Goal: Task Accomplishment & Management: Manage account settings

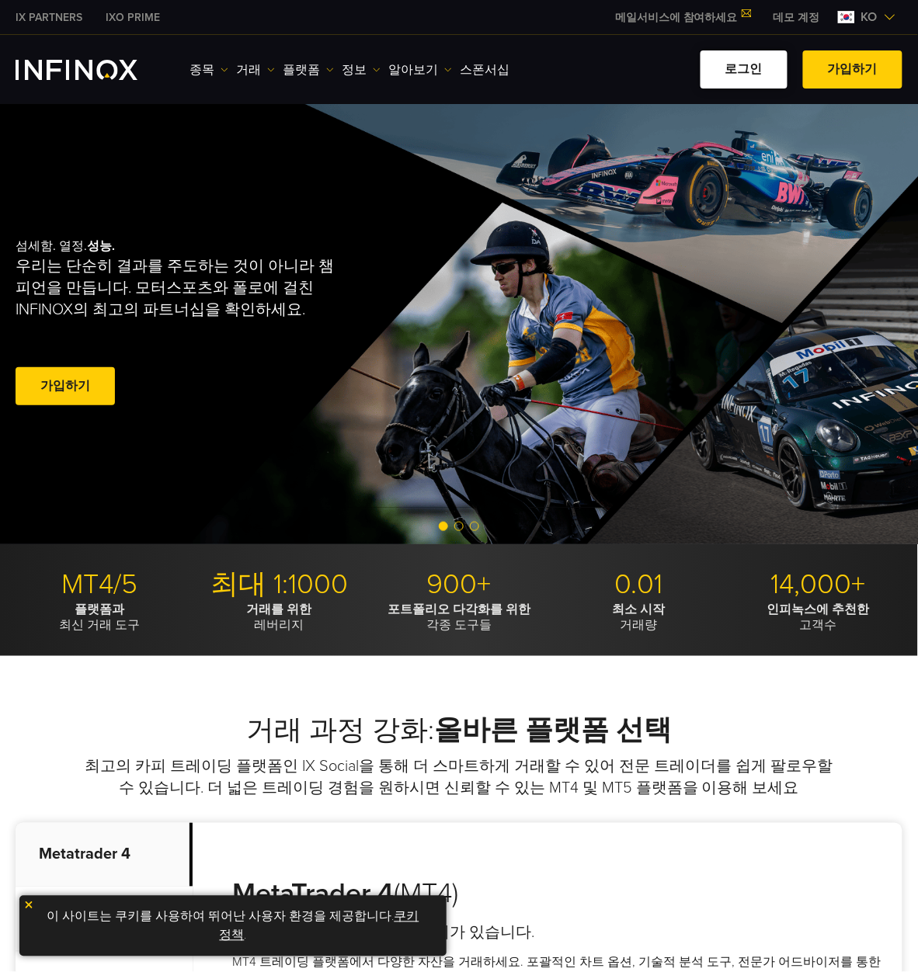
drag, startPoint x: 0, startPoint y: 0, endPoint x: 736, endPoint y: 69, distance: 739.4
click at [736, 69] on link "로그인" at bounding box center [743, 69] width 87 height 38
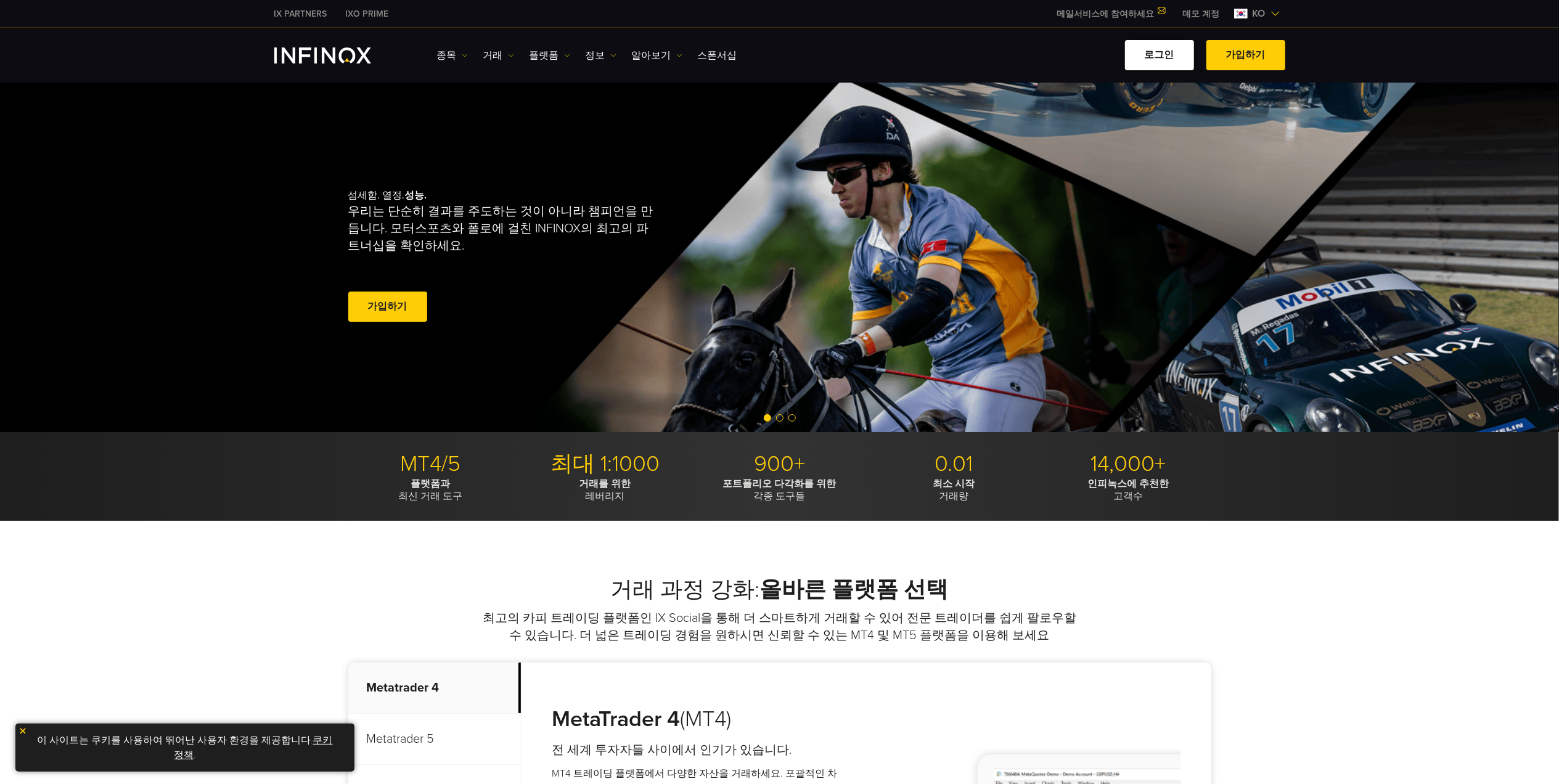
click at [1174, 42] on link "로그인" at bounding box center [1159, 55] width 69 height 30
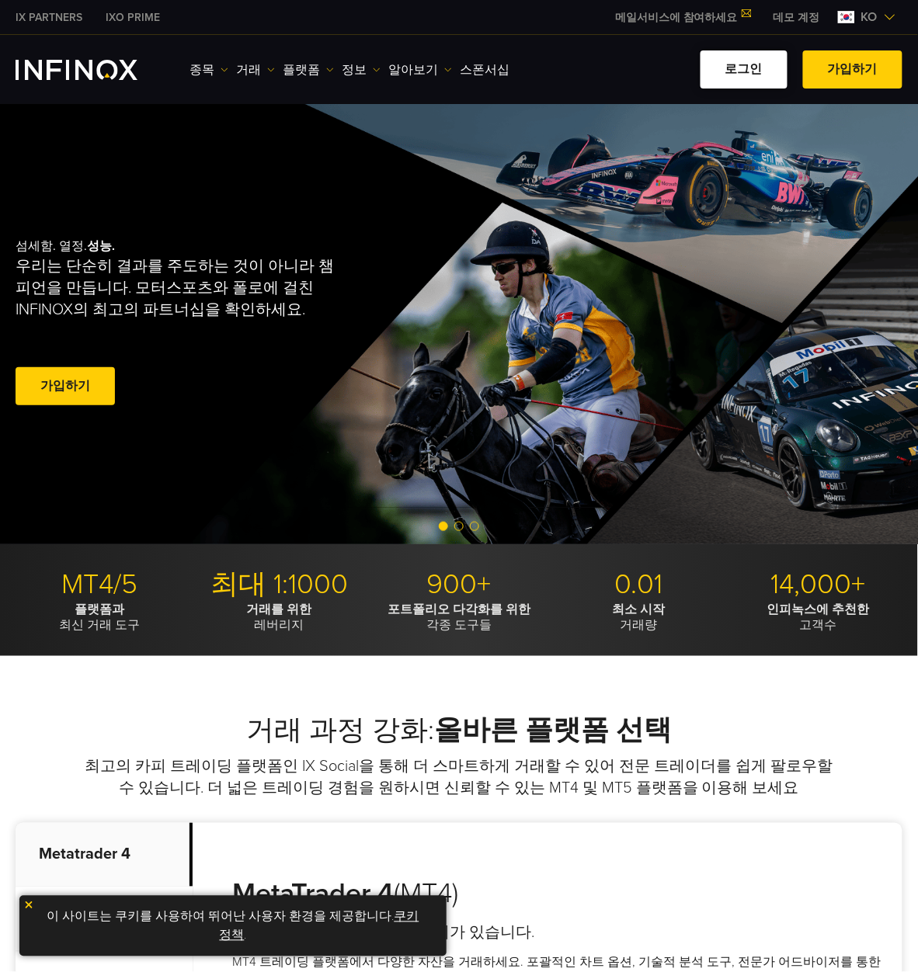
click at [740, 59] on link "로그인" at bounding box center [743, 69] width 87 height 38
click at [753, 61] on link "로그인" at bounding box center [743, 69] width 87 height 38
